Goal: Task Accomplishment & Management: Manage account settings

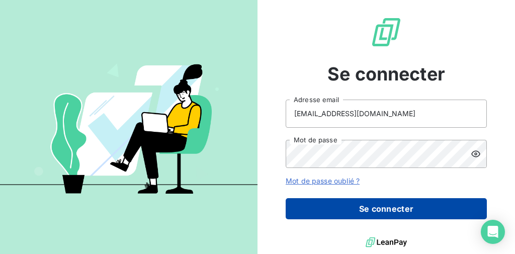
click at [361, 205] on button "Se connecter" at bounding box center [386, 208] width 201 height 21
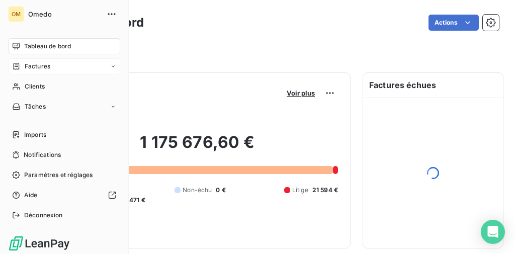
click at [37, 72] on div "Factures" at bounding box center [64, 66] width 112 height 16
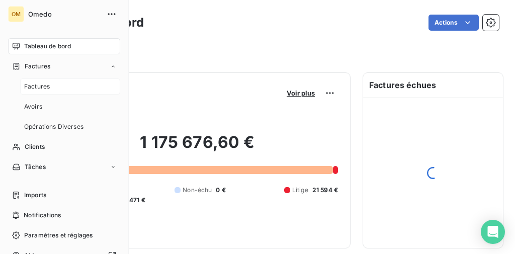
click at [41, 88] on span "Factures" at bounding box center [37, 86] width 26 height 9
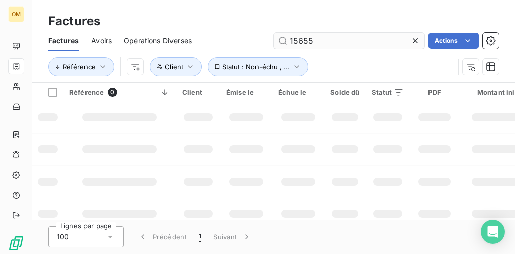
click at [325, 39] on input "15655" at bounding box center [349, 41] width 151 height 16
type input "15695"
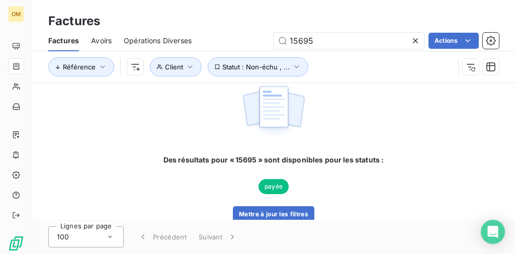
click at [414, 39] on icon at bounding box center [416, 41] width 10 height 10
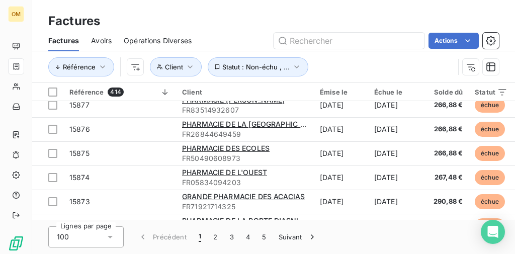
scroll to position [199, 0]
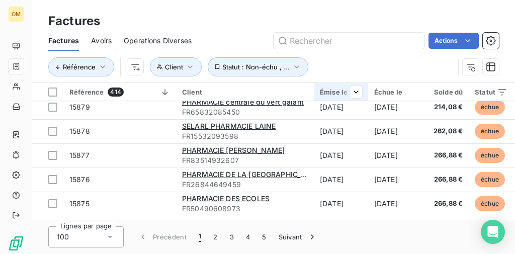
click at [336, 93] on div "Émise le" at bounding box center [341, 92] width 42 height 8
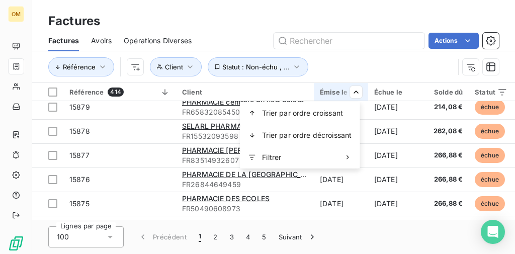
click at [353, 93] on html "OM Factures Factures Avoirs Opérations Diverses Actions Référence Client Statut…" at bounding box center [257, 127] width 515 height 254
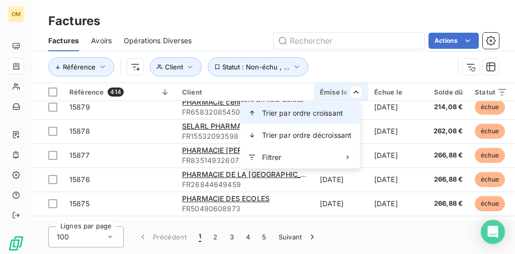
click at [322, 112] on span "Trier par ordre croissant" at bounding box center [302, 113] width 81 height 10
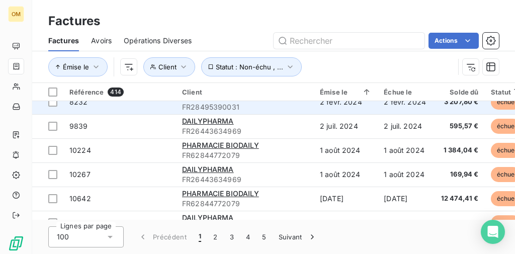
scroll to position [0, 0]
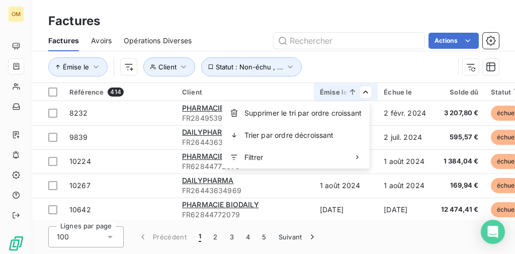
click at [364, 93] on html "OM Factures Factures Avoirs Opérations Diverses Actions Émise le Client Statut …" at bounding box center [257, 127] width 515 height 254
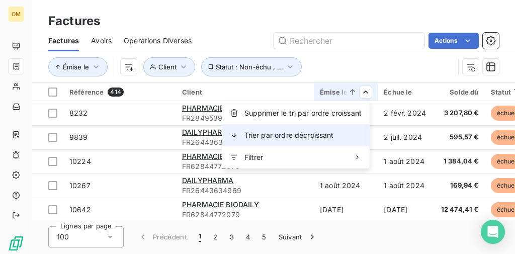
click at [333, 133] on span "Trier par ordre décroissant" at bounding box center [290, 135] width 90 height 10
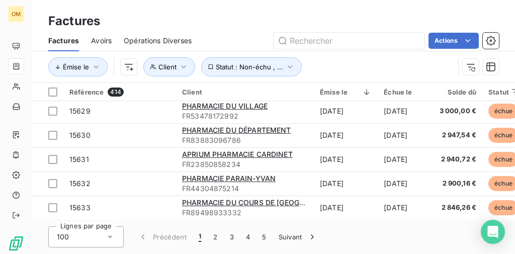
scroll to position [2296, 0]
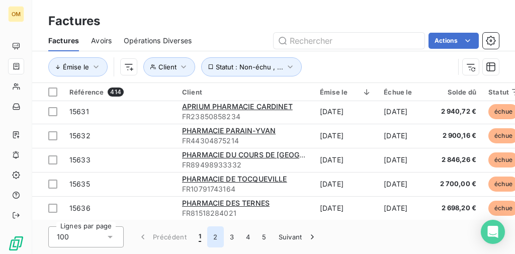
click at [212, 238] on button "2" at bounding box center [215, 236] width 16 height 21
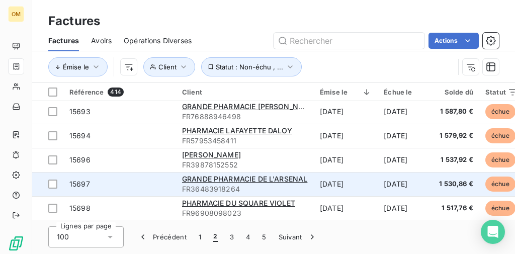
scroll to position [1213, 0]
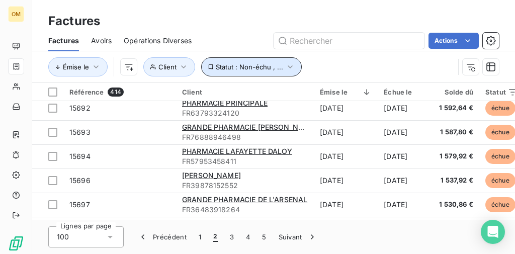
click at [285, 67] on icon "button" at bounding box center [290, 67] width 10 height 10
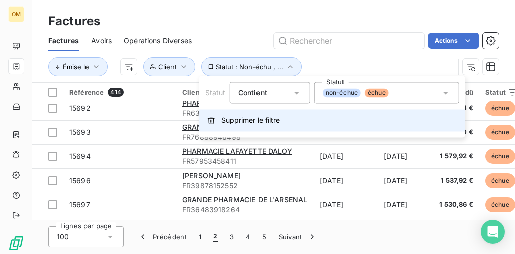
click at [269, 123] on span "Supprimer le filtre" at bounding box center [250, 120] width 58 height 10
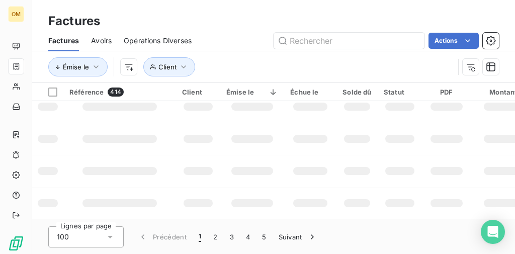
scroll to position [364, 0]
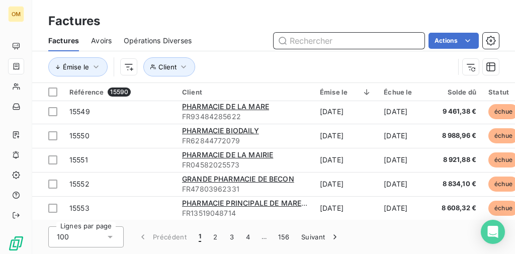
click at [296, 45] on input "text" at bounding box center [349, 41] width 151 height 16
type input "15695"
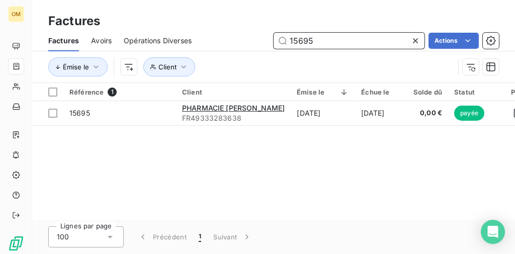
scroll to position [0, 0]
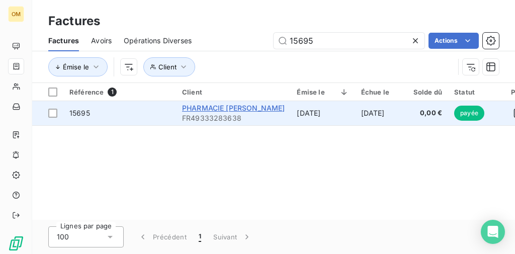
click at [218, 111] on span "PHARMACIE [PERSON_NAME]" at bounding box center [233, 108] width 103 height 9
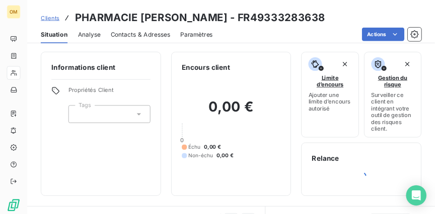
scroll to position [149, 0]
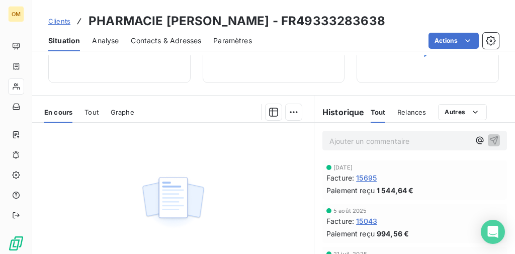
click at [369, 176] on span "15695" at bounding box center [366, 178] width 21 height 11
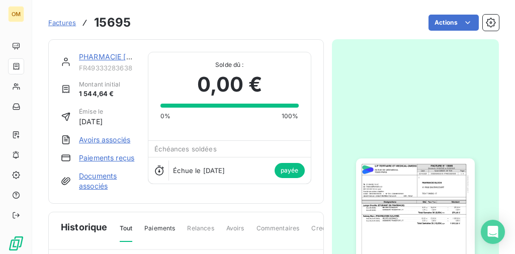
click at [388, 190] on img "button" at bounding box center [415, 242] width 119 height 168
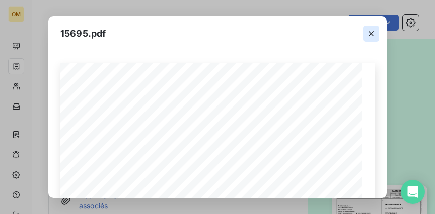
click at [371, 34] on icon "button" at bounding box center [370, 33] width 5 height 5
